Goal: Find specific page/section: Find specific page/section

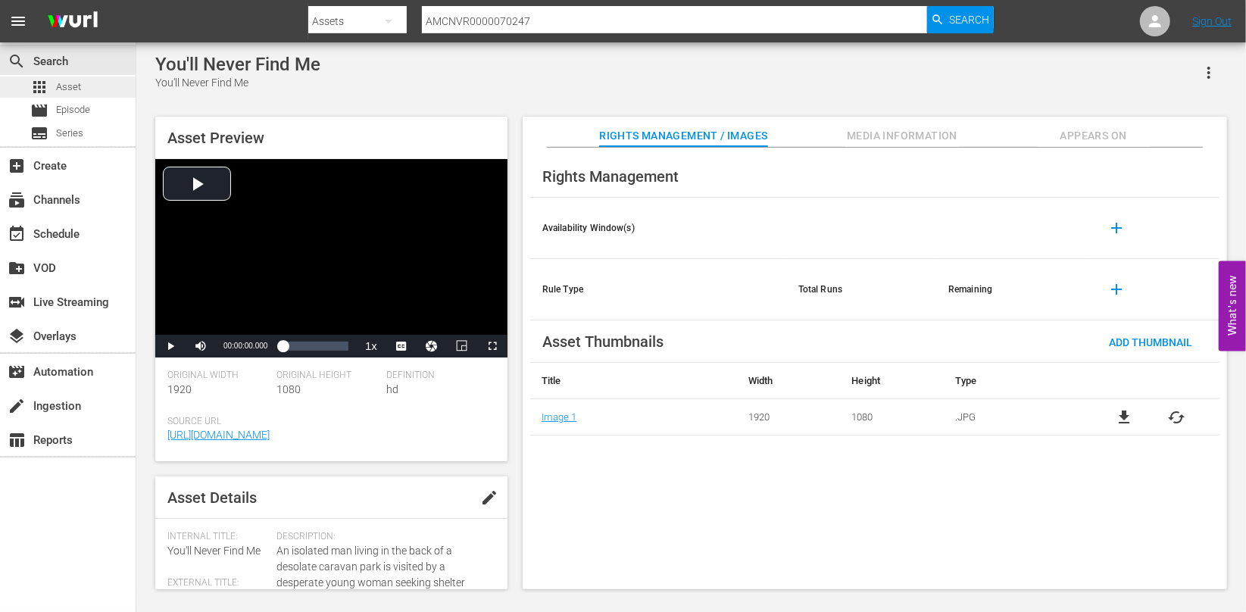
click at [55, 84] on div "apps Asset" at bounding box center [55, 86] width 51 height 21
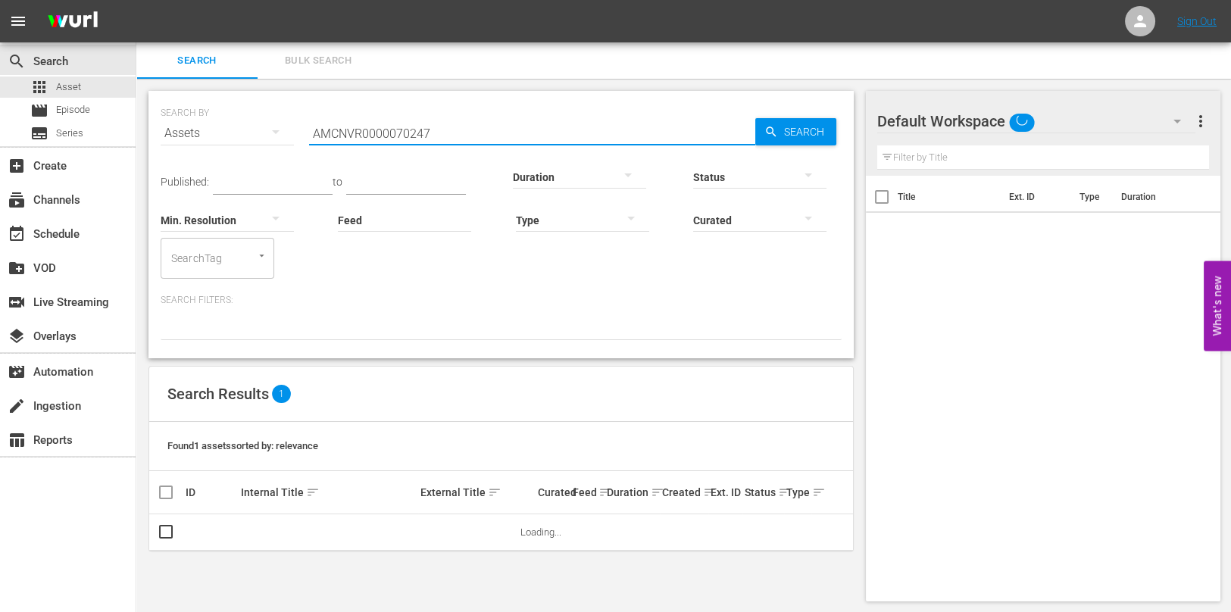
click at [372, 143] on input "AMCNVR0000070247" at bounding box center [532, 133] width 446 height 36
click at [372, 143] on div "Search ID, Title, Description, Keywords, or Category AMCNVR0000070247" at bounding box center [532, 133] width 446 height 36
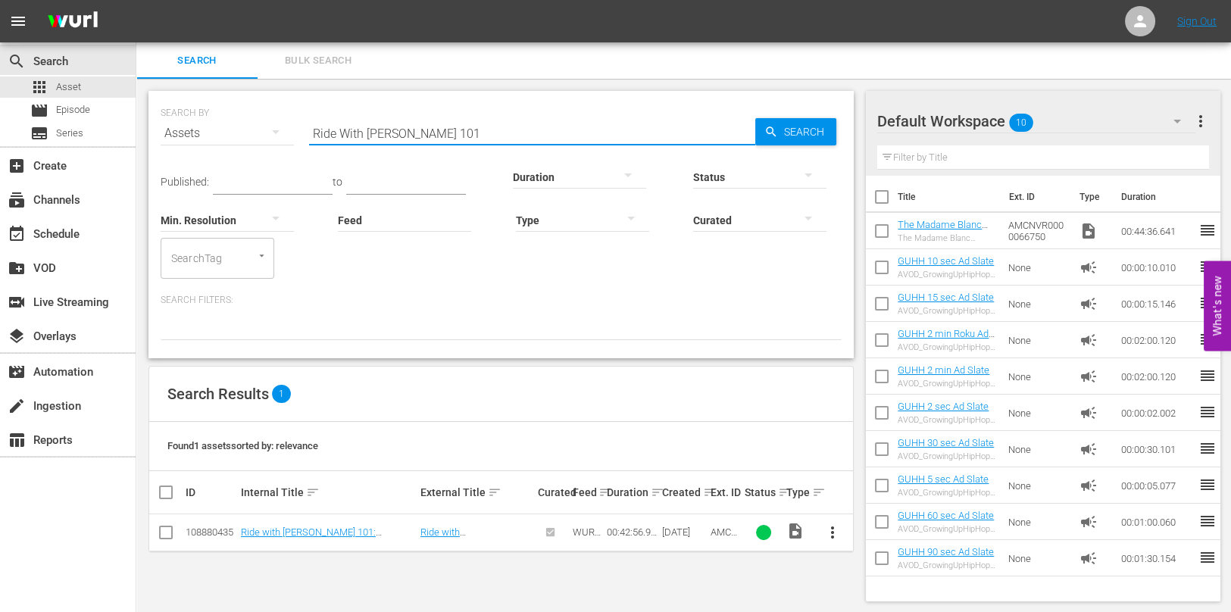
click at [487, 122] on input "Ride With [PERSON_NAME] 101" at bounding box center [532, 133] width 446 height 36
paste input "AMCNVR0000015596"
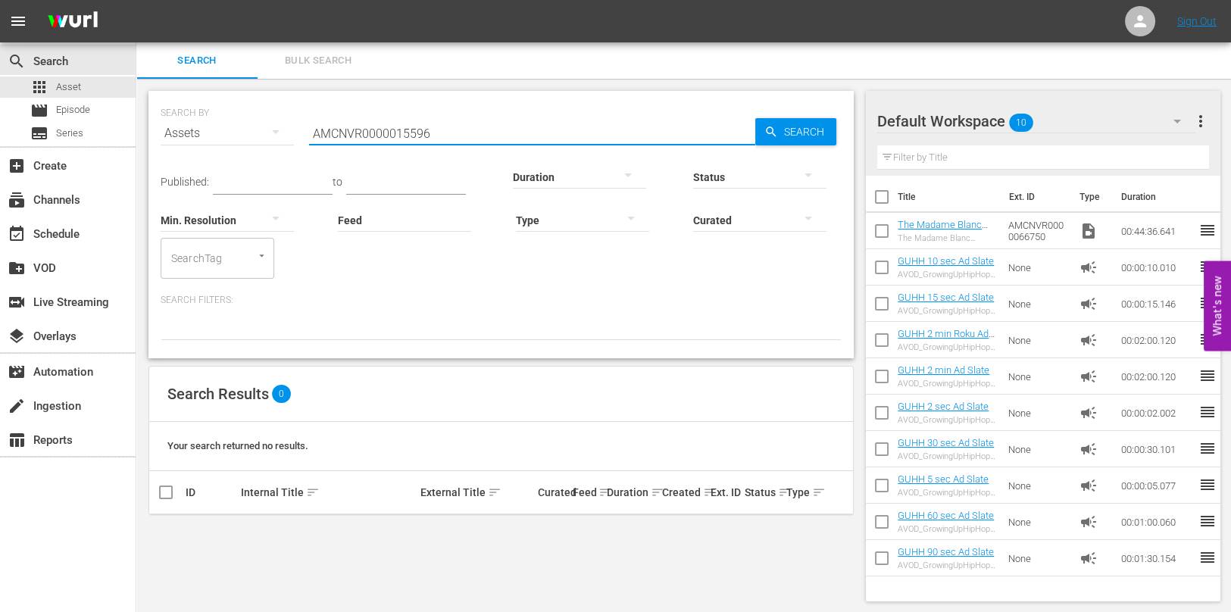
scroll to position [1, 0]
click at [482, 138] on input "AMCNVR0000015596" at bounding box center [532, 132] width 446 height 36
paste input "5"
type input "AMCNVR0000015595"
